Goal: Task Accomplishment & Management: Use online tool/utility

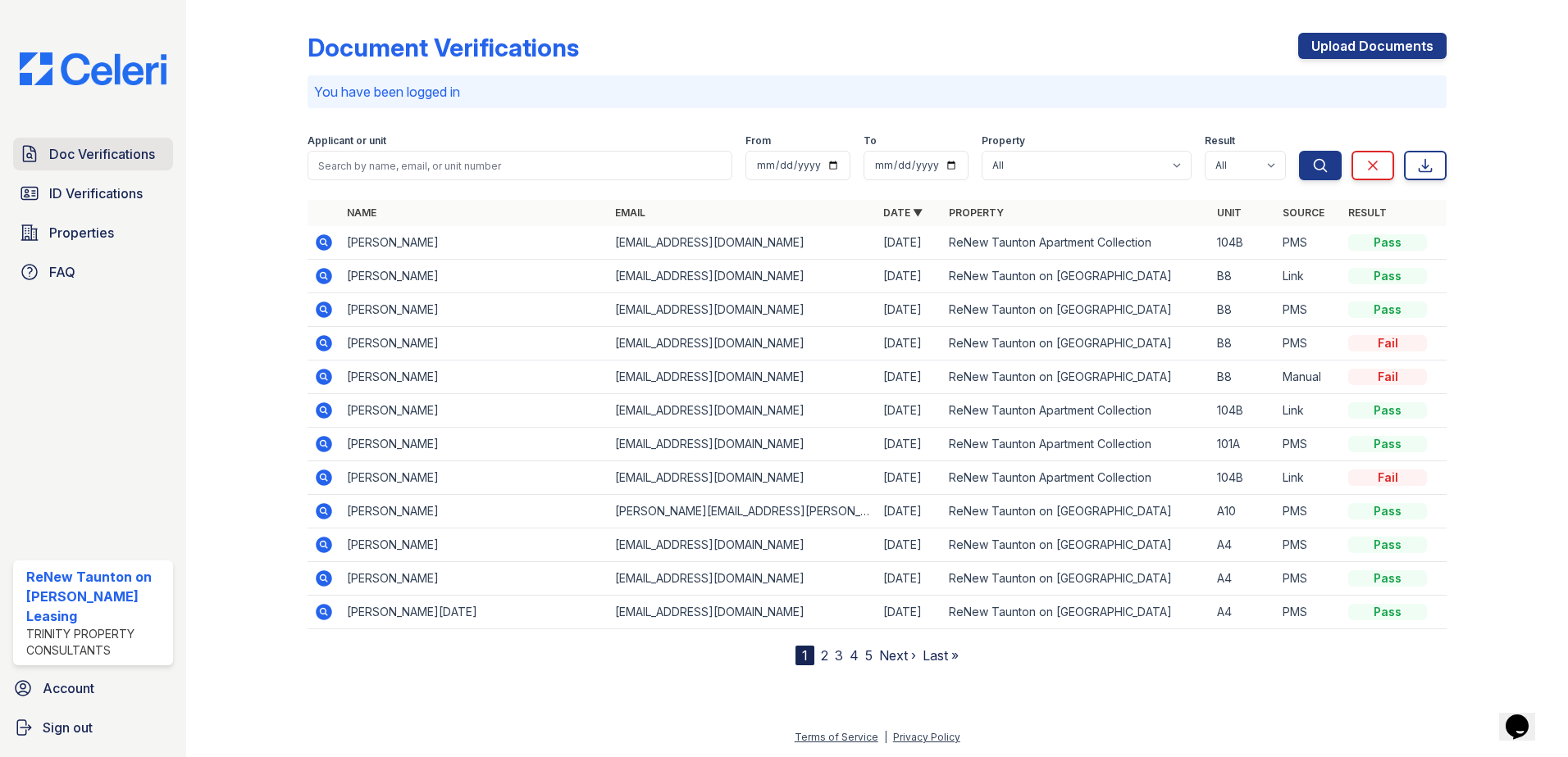
click at [89, 151] on span "Doc Verifications" at bounding box center [102, 153] width 106 height 20
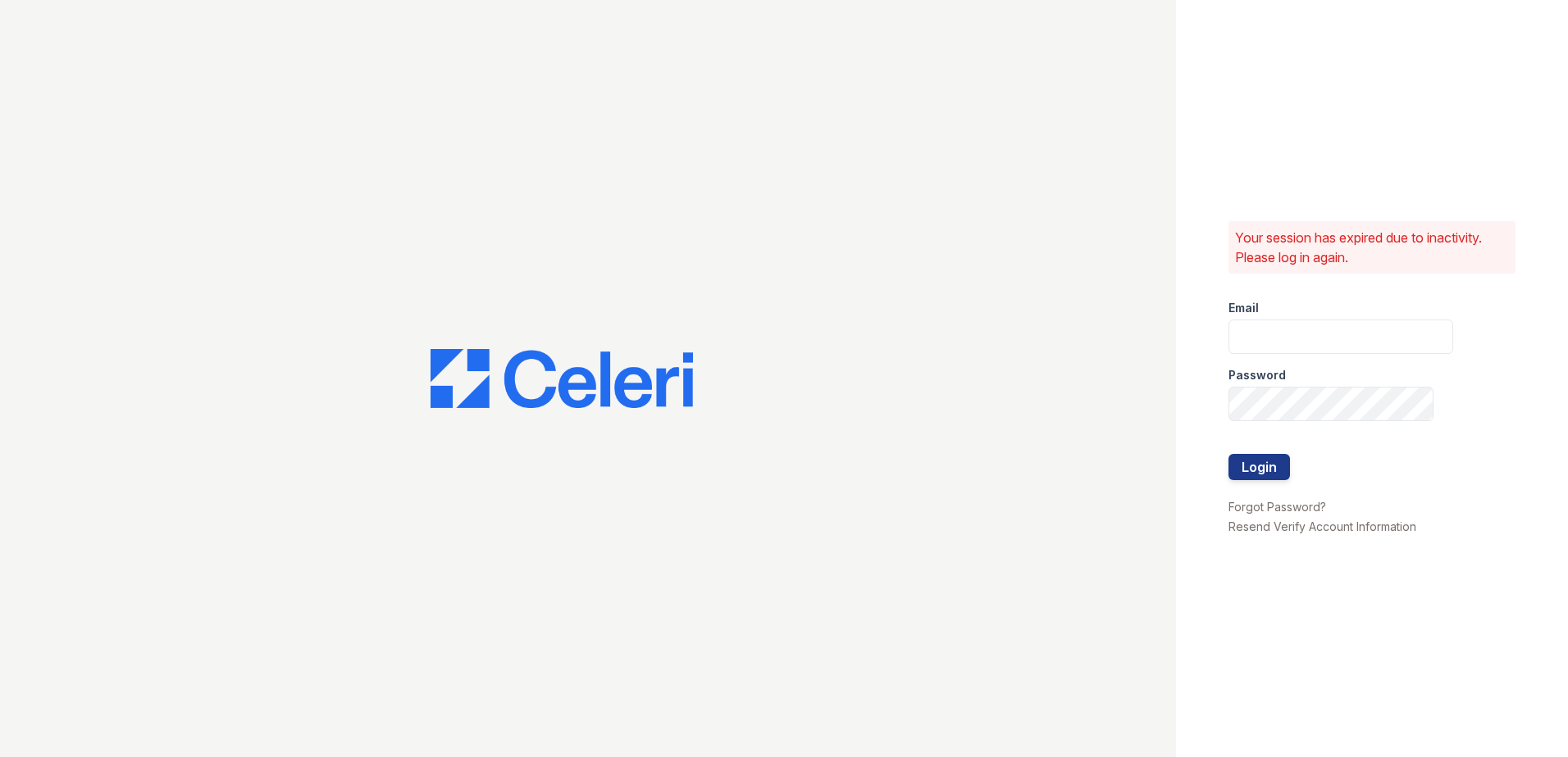
type input "[EMAIL_ADDRESS][DOMAIN_NAME]"
click at [1252, 467] on button "Login" at bounding box center [1259, 467] width 62 height 26
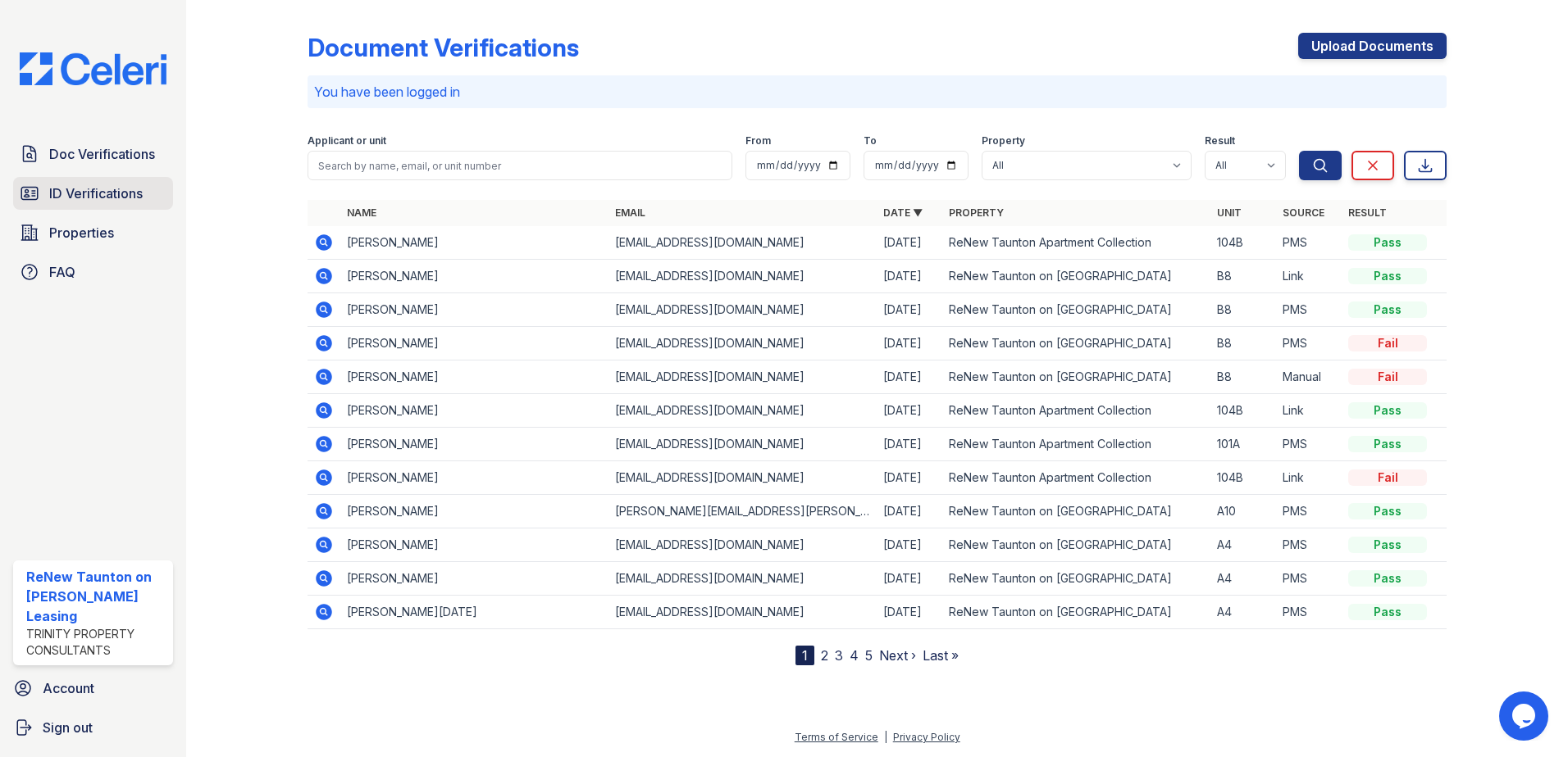
click at [147, 201] on link "ID Verifications" at bounding box center [93, 193] width 160 height 33
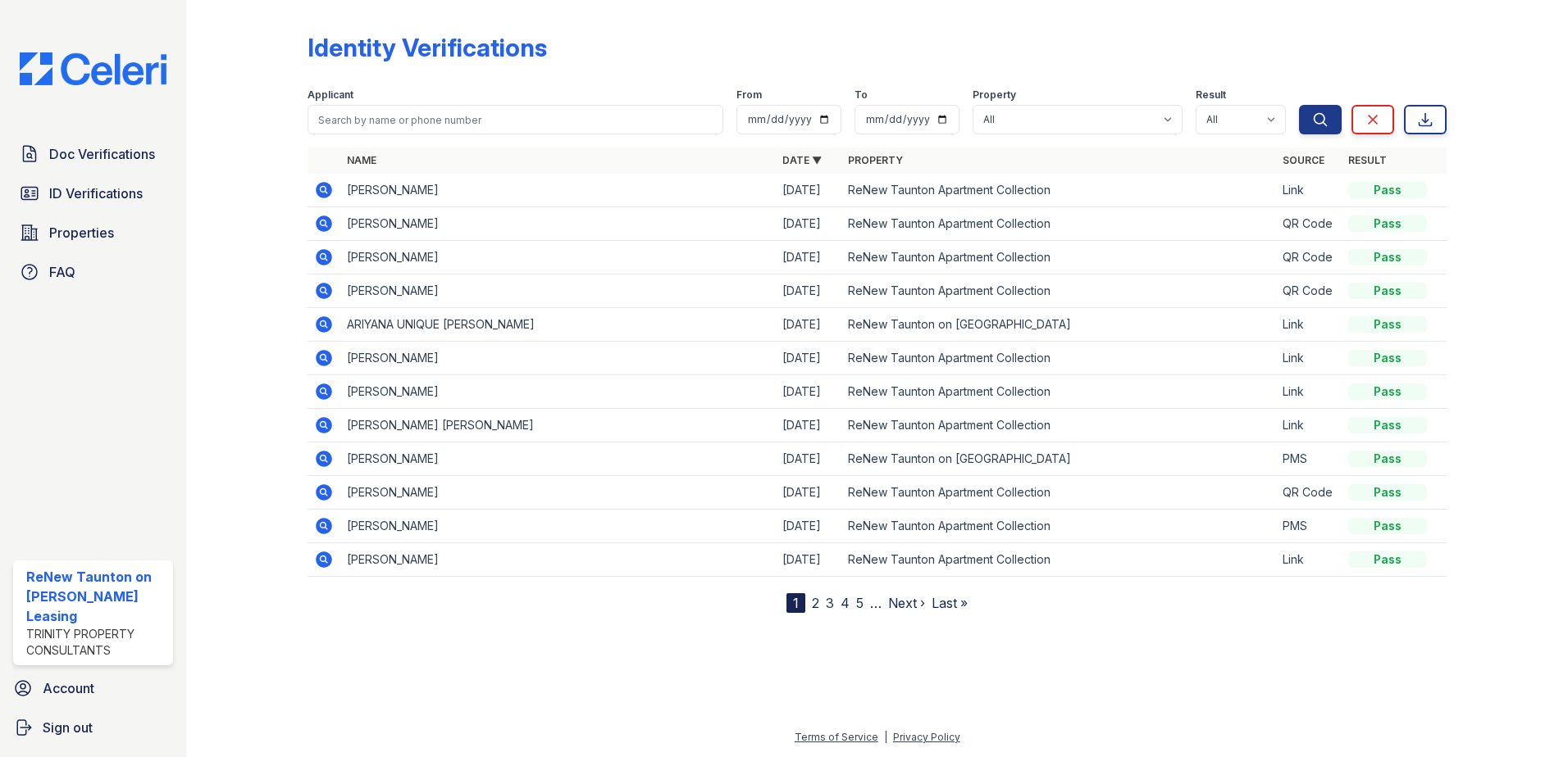
click at [321, 256] on icon at bounding box center [324, 257] width 20 height 20
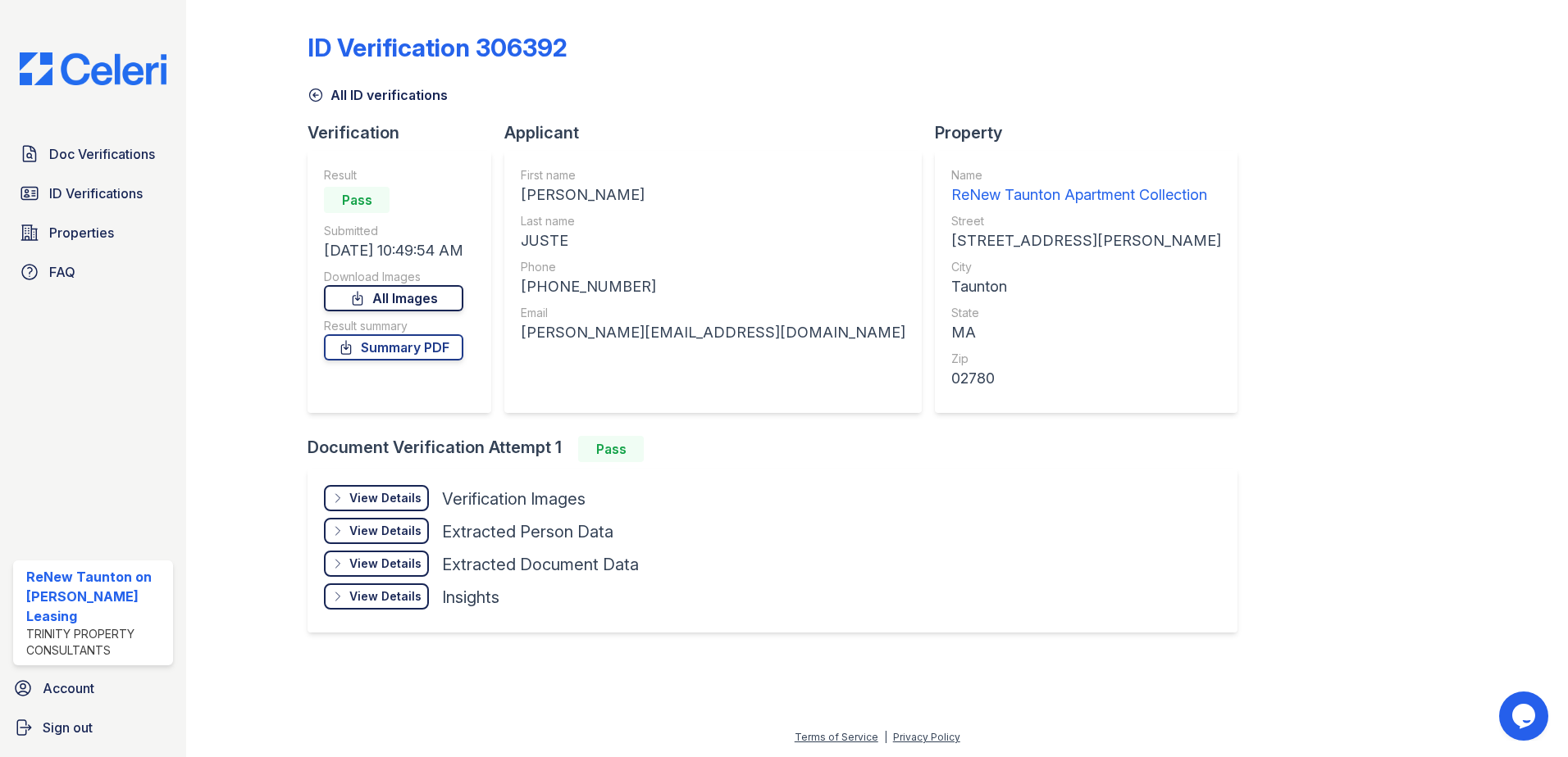
click at [406, 302] on link "All Images" at bounding box center [393, 298] width 139 height 26
click at [426, 353] on link "Summary PDF" at bounding box center [393, 347] width 139 height 26
